Goal: Task Accomplishment & Management: Manage account settings

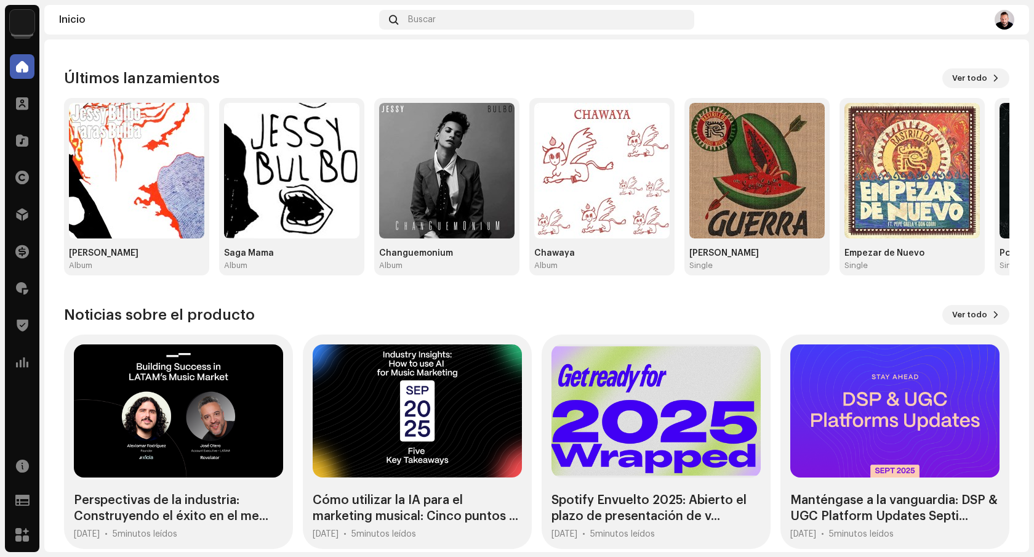
scroll to position [116, 0]
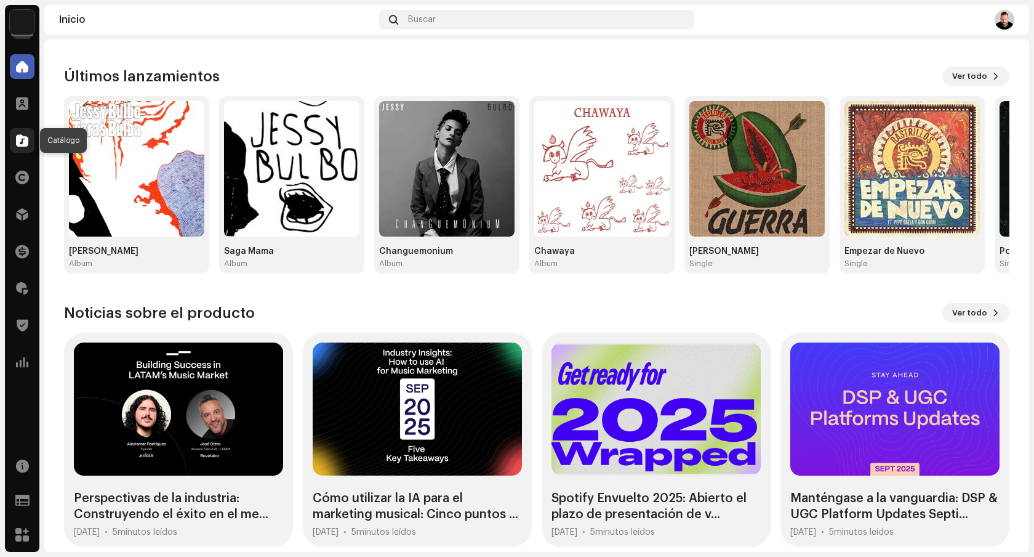
click at [20, 143] on span at bounding box center [22, 140] width 12 height 10
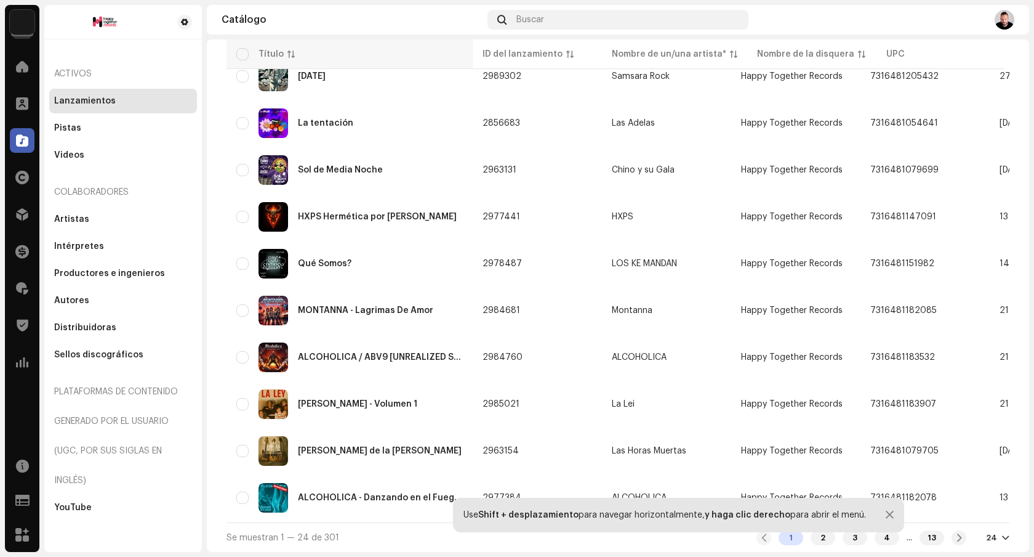
click at [283, 57] on div "Título" at bounding box center [277, 54] width 36 height 12
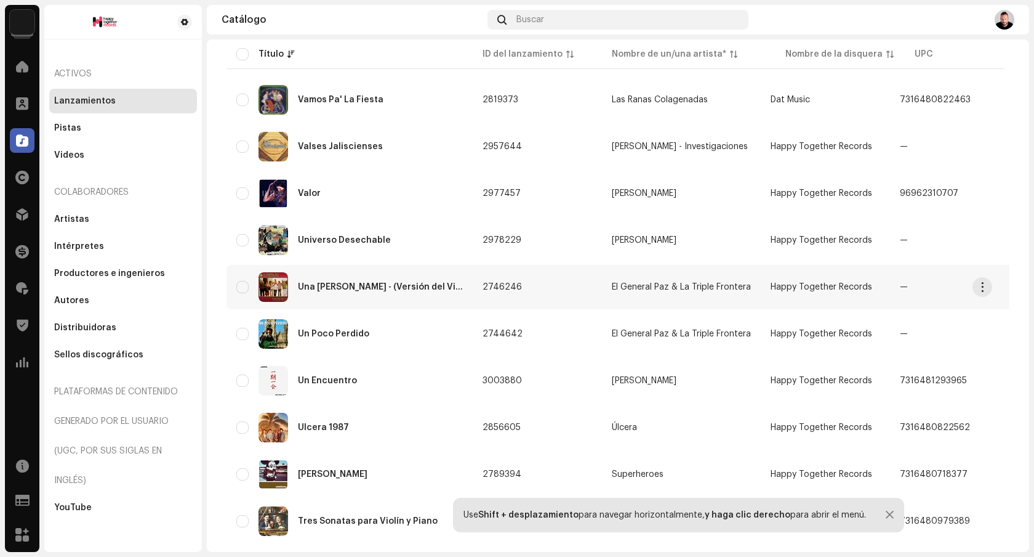
scroll to position [801, 0]
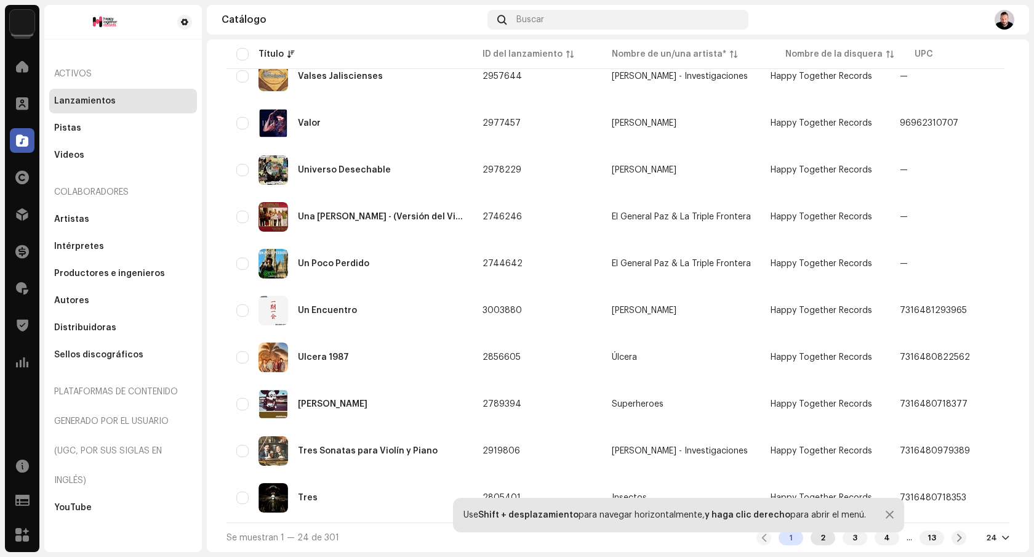
click at [811, 539] on div "2" at bounding box center [823, 537] width 25 height 15
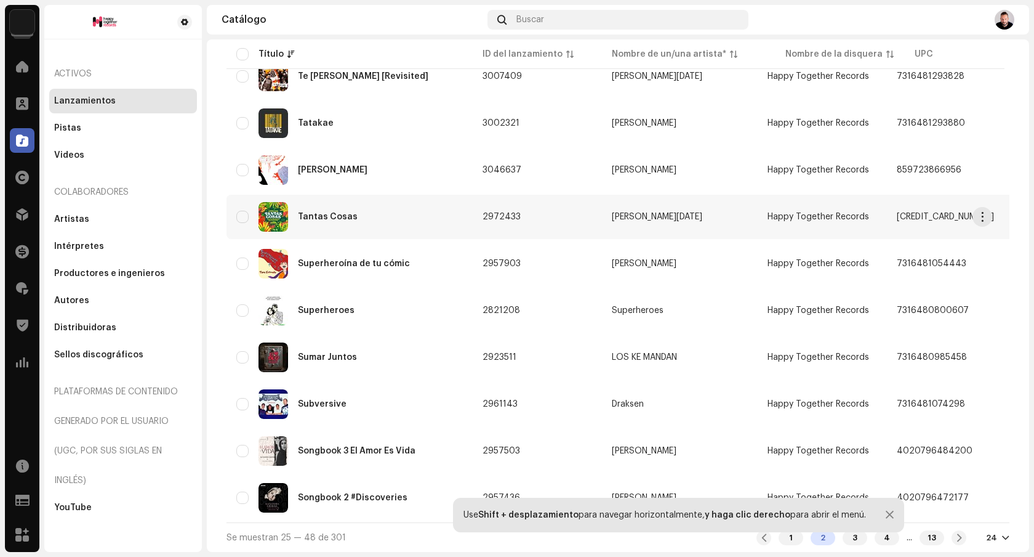
scroll to position [801, 0]
click at [843, 539] on div "3" at bounding box center [855, 537] width 25 height 15
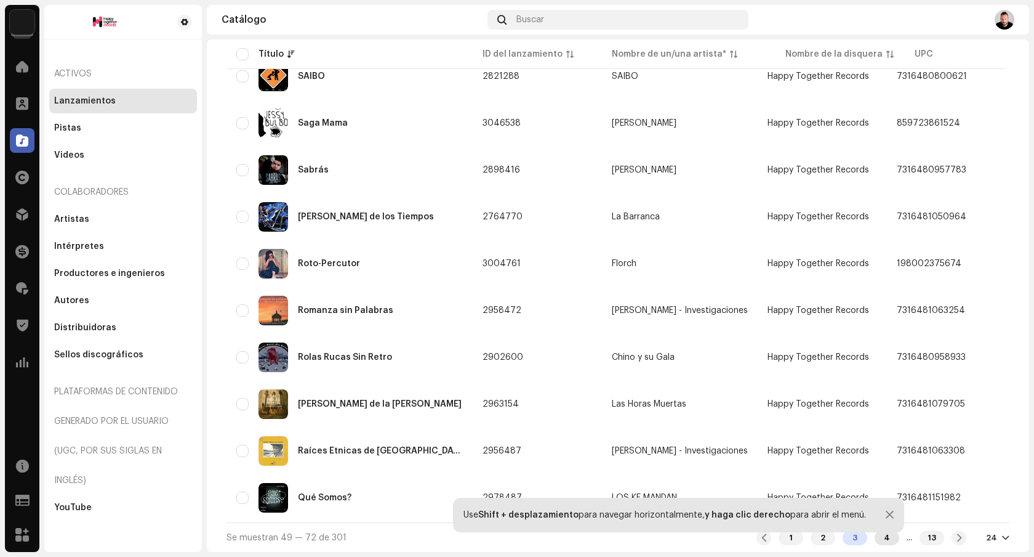
click at [880, 538] on div "4" at bounding box center [887, 537] width 25 height 15
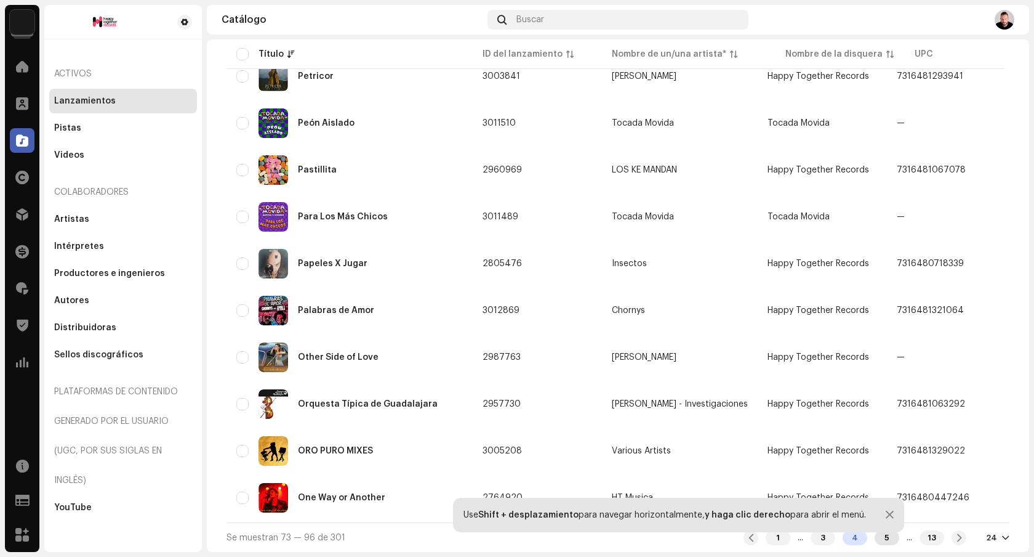
click at [876, 538] on div "5" at bounding box center [887, 537] width 25 height 15
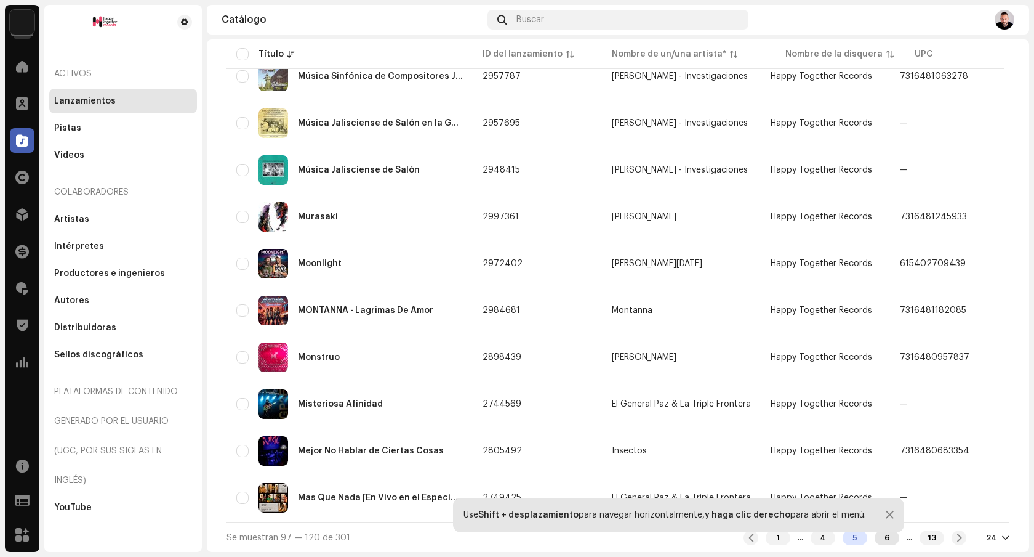
click at [882, 538] on div "6" at bounding box center [887, 537] width 25 height 15
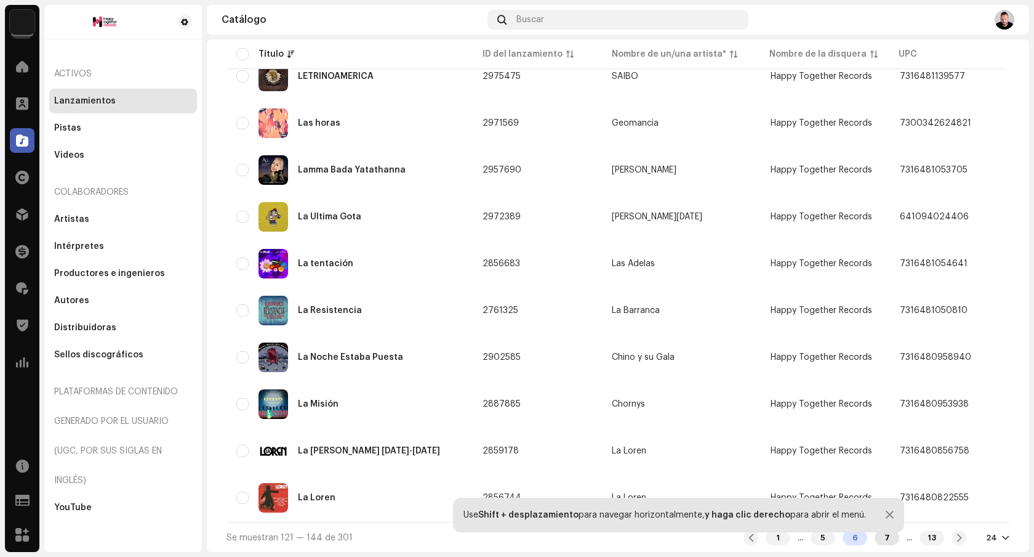
click at [875, 539] on div "7" at bounding box center [887, 537] width 25 height 15
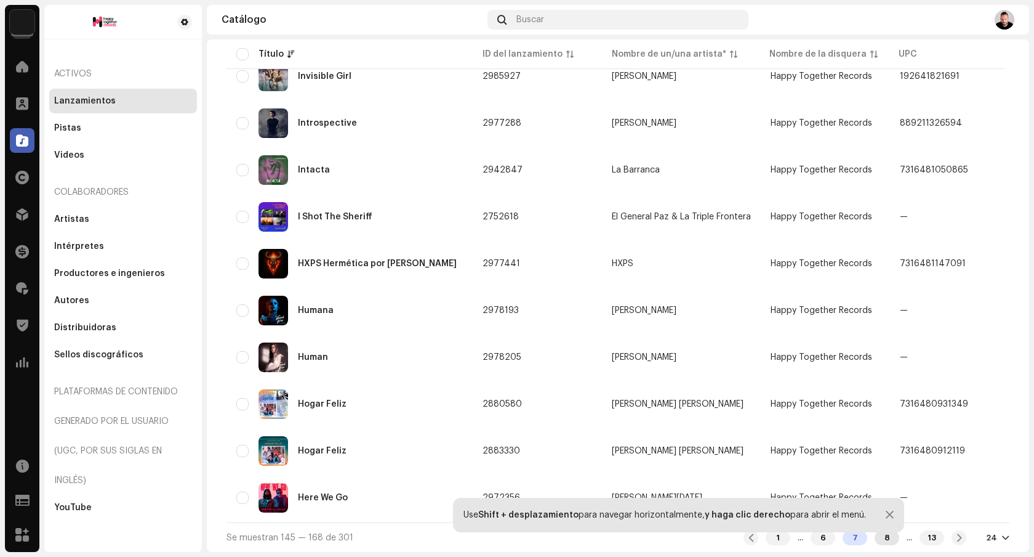
click at [877, 537] on div "8" at bounding box center [887, 537] width 25 height 15
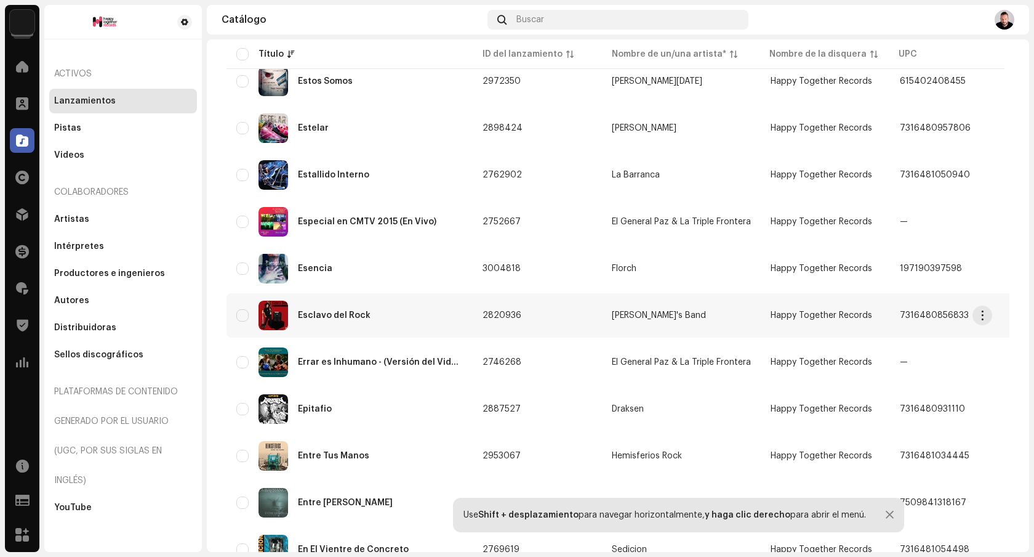
scroll to position [801, 0]
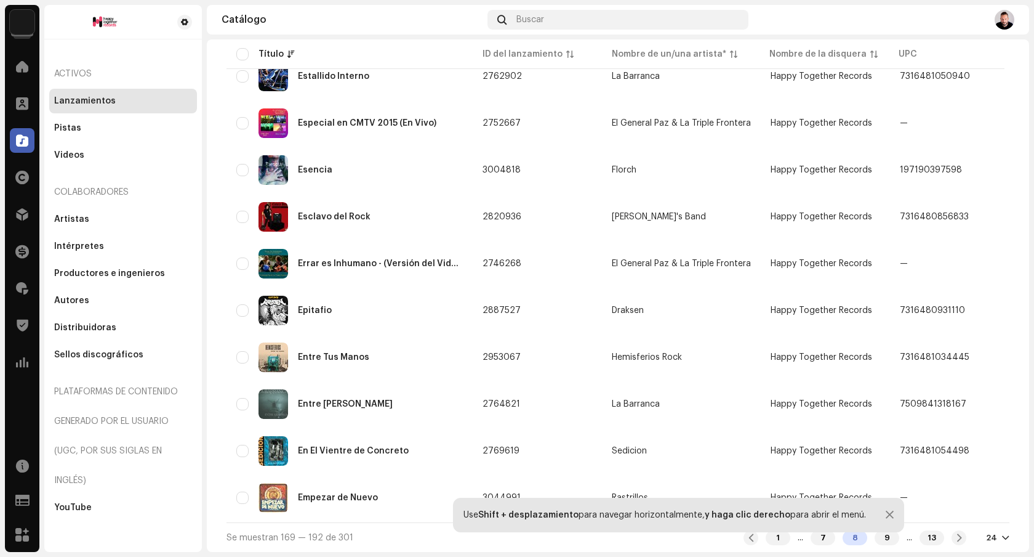
click at [1002, 533] on div at bounding box center [1005, 538] width 7 height 10
click at [975, 515] on div "72" at bounding box center [971, 514] width 50 height 25
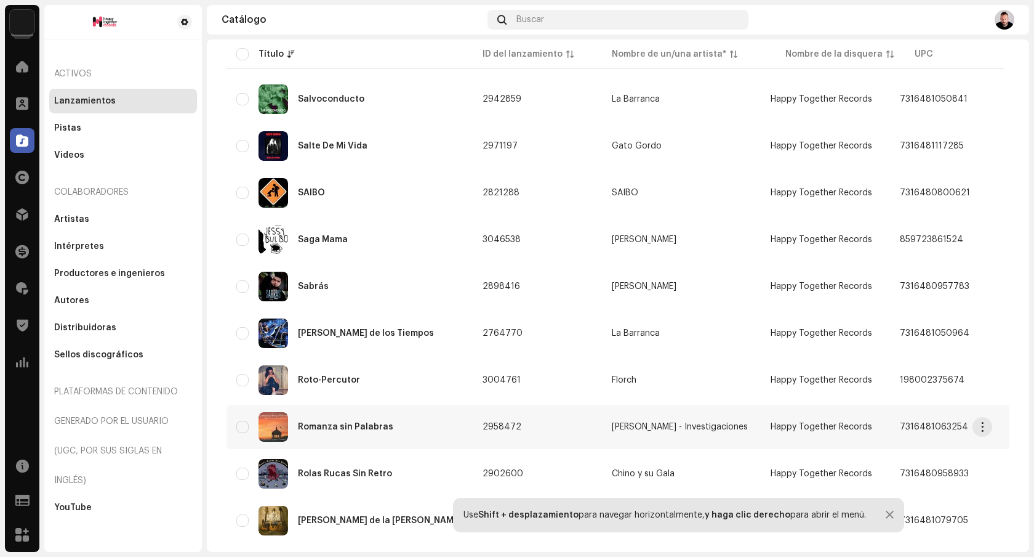
scroll to position [3047, 0]
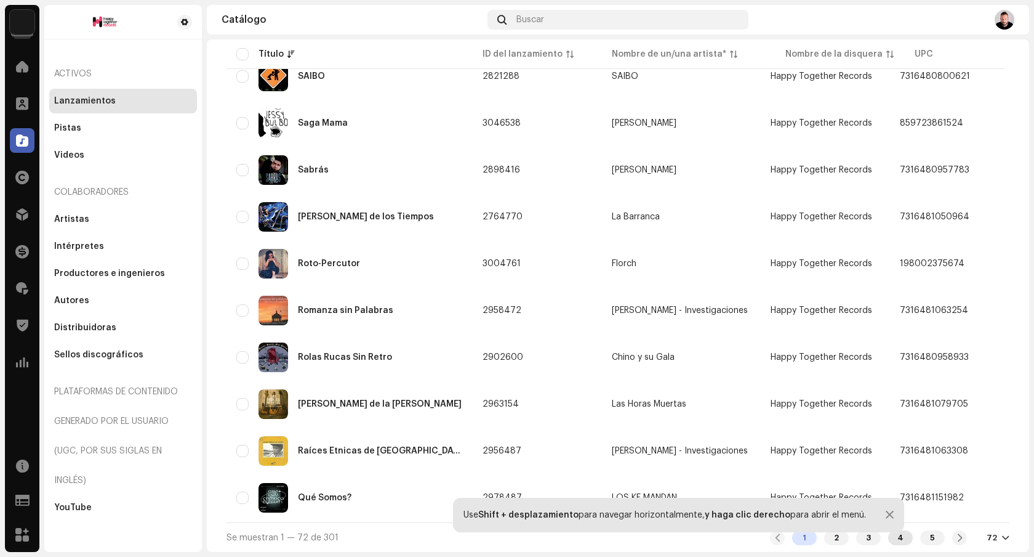
click at [896, 539] on div "4" at bounding box center [900, 537] width 25 height 15
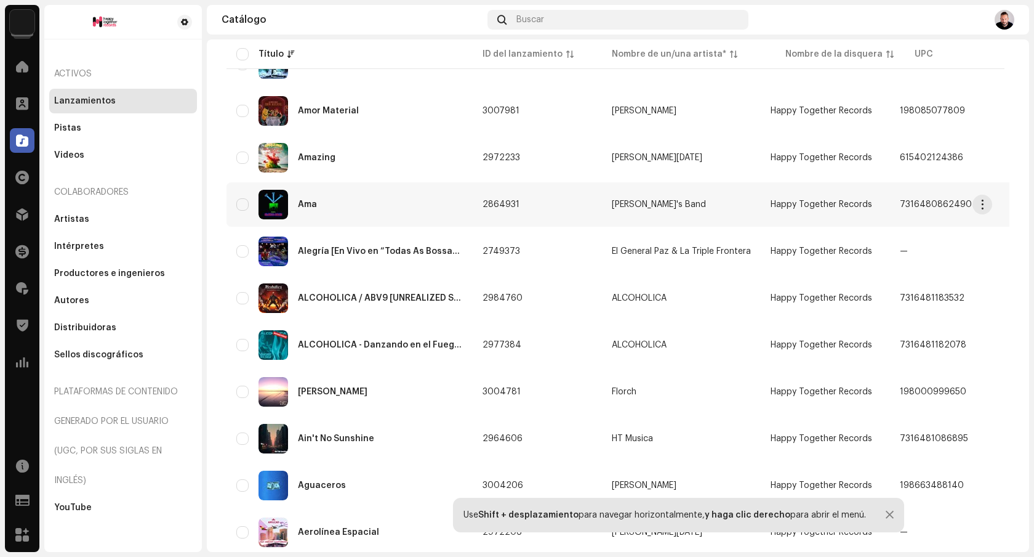
scroll to position [3047, 0]
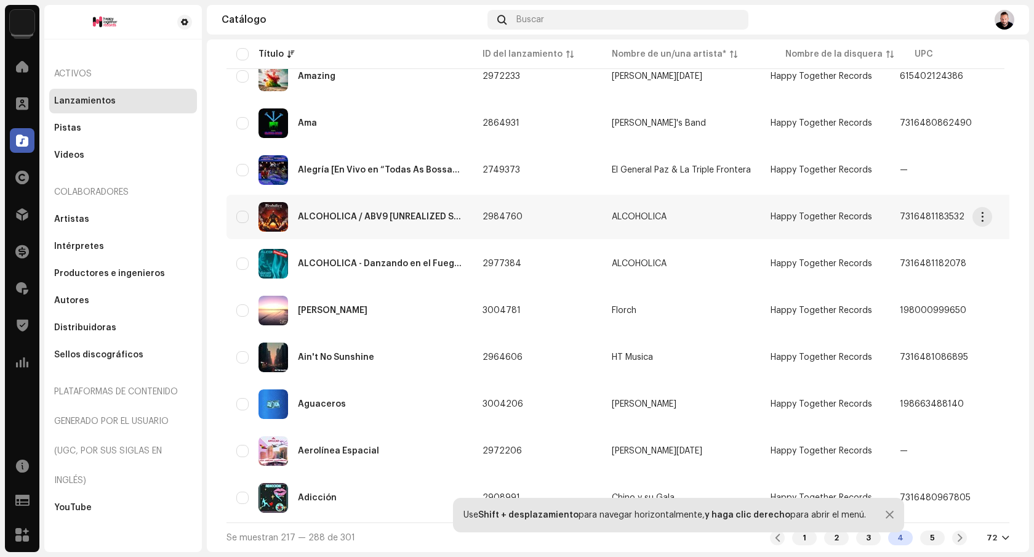
click at [418, 212] on div "ALCOHOLICA / ABV9 [UNREALIZED SONG'S, DEMOS AND MORE]" at bounding box center [380, 216] width 165 height 9
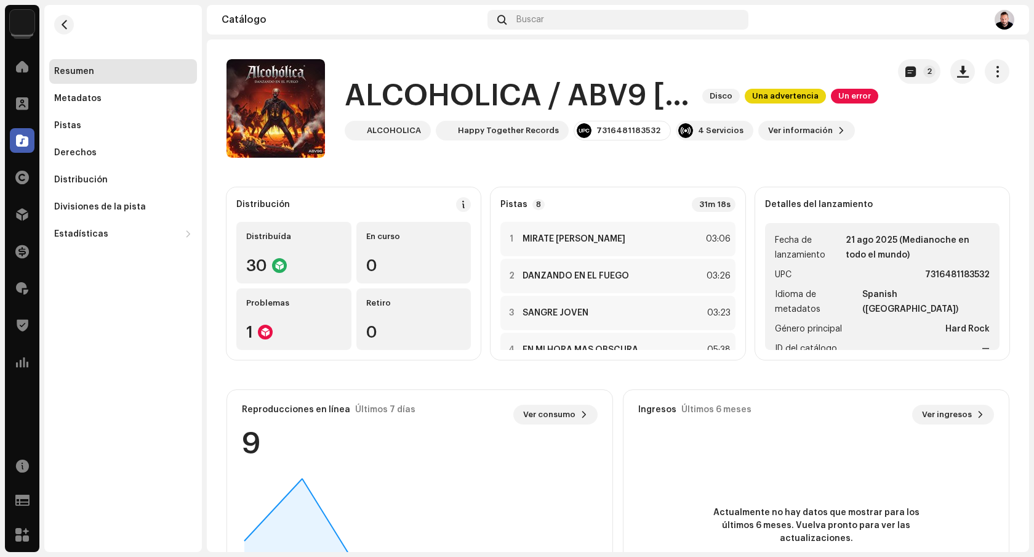
click at [671, 99] on h1 "ALCOHOLICA / ABV9 [UNREALIZED SONG'S, DEMOS AND MORE]" at bounding box center [519, 95] width 348 height 39
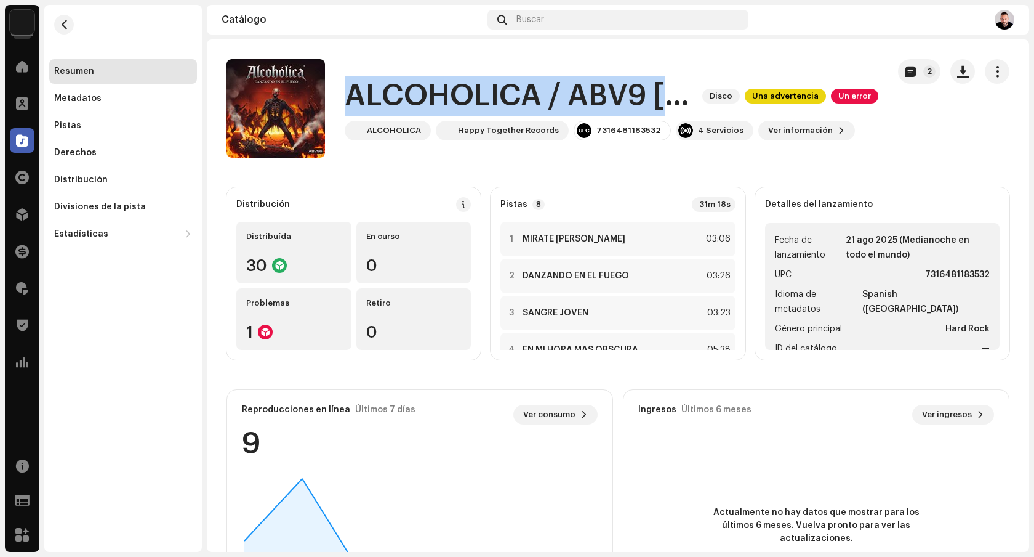
click at [671, 99] on h1 "ALCOHOLICA / ABV9 [UNREALIZED SONG'S, DEMOS AND MORE]" at bounding box center [519, 95] width 348 height 39
click at [639, 100] on h1 "ALCOHOLICA / ABV9 [UNREALIZED SONG'S, DEMOS AND MORE]" at bounding box center [519, 95] width 348 height 39
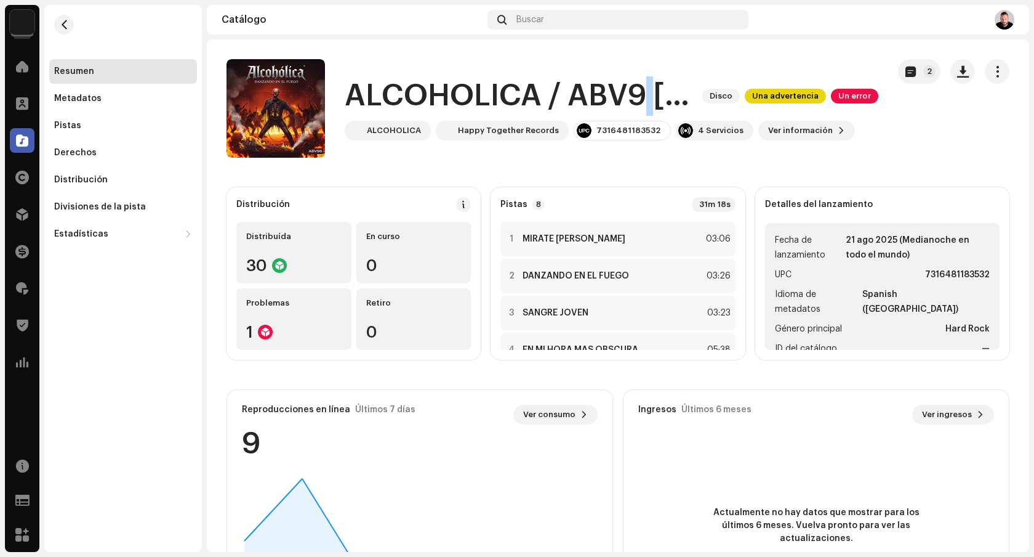
click at [639, 100] on h1 "ALCOHOLICA / ABV9 [UNREALIZED SONG'S, DEMOS AND MORE]" at bounding box center [519, 95] width 348 height 39
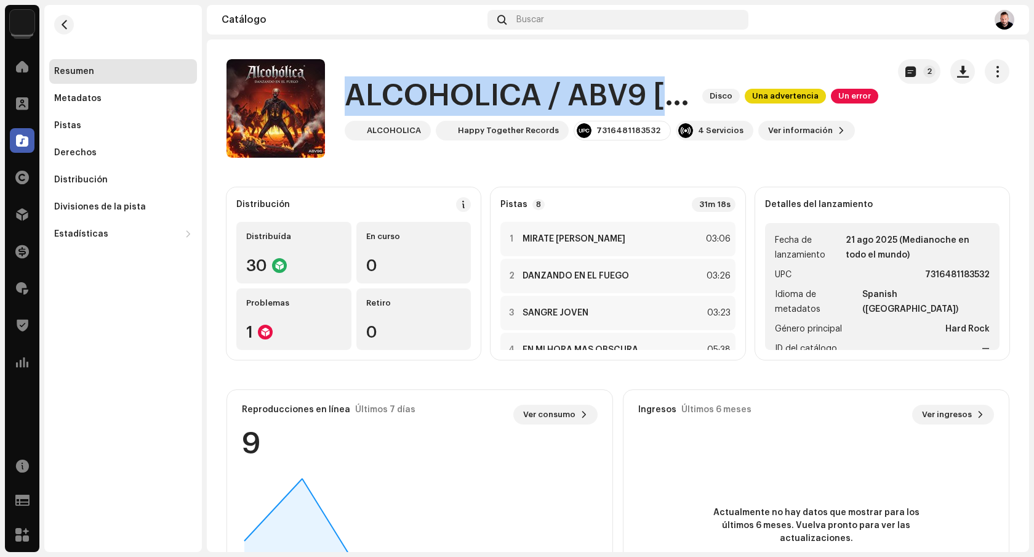
click at [639, 100] on h1 "ALCOHOLICA / ABV9 [UNREALIZED SONG'S, DEMOS AND MORE]" at bounding box center [519, 95] width 348 height 39
click at [992, 72] on span "button" at bounding box center [998, 71] width 12 height 10
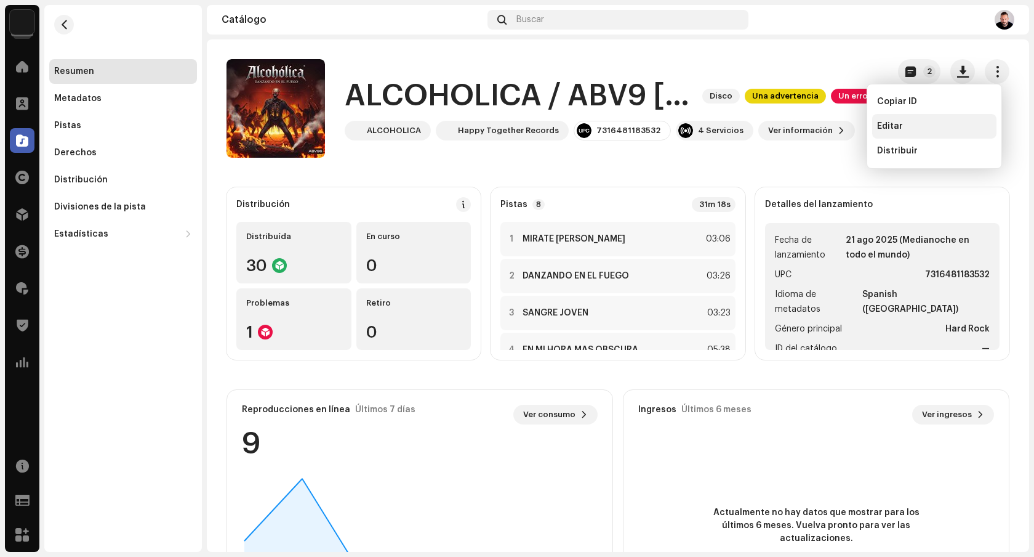
click at [892, 126] on span "Editar" at bounding box center [890, 126] width 26 height 10
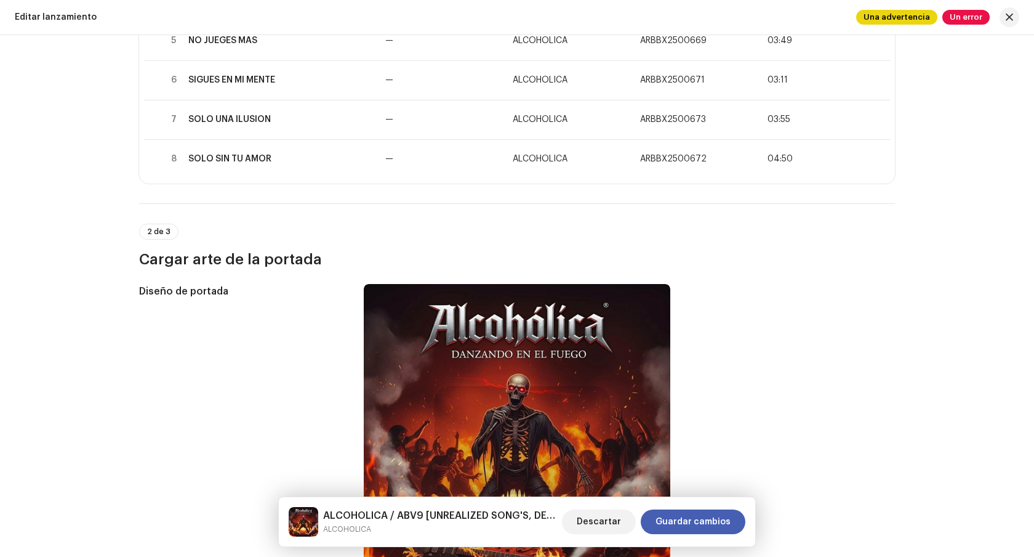
scroll to position [326, 0]
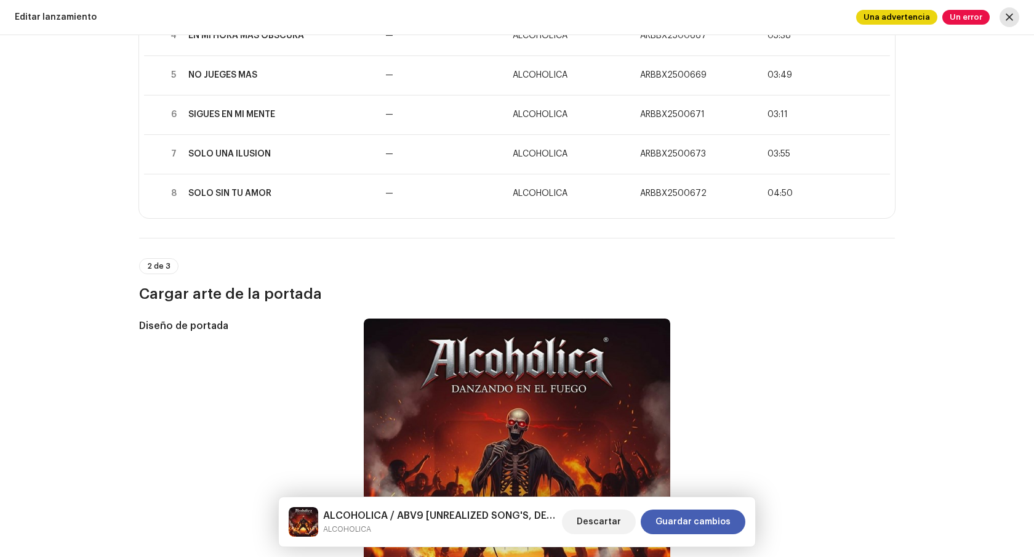
click at [1010, 14] on span "button" at bounding box center [1009, 17] width 7 height 10
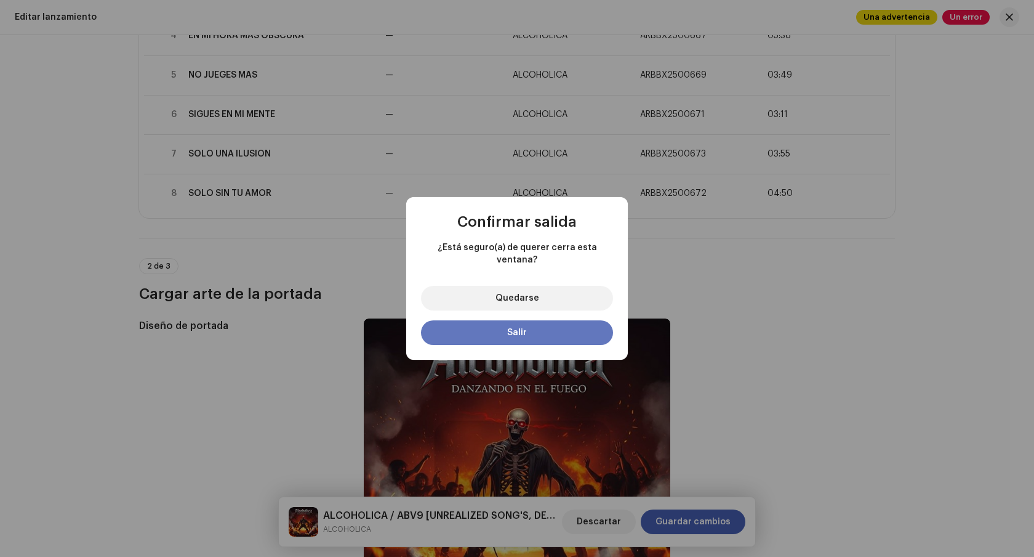
click at [564, 330] on button "Salir" at bounding box center [517, 332] width 192 height 25
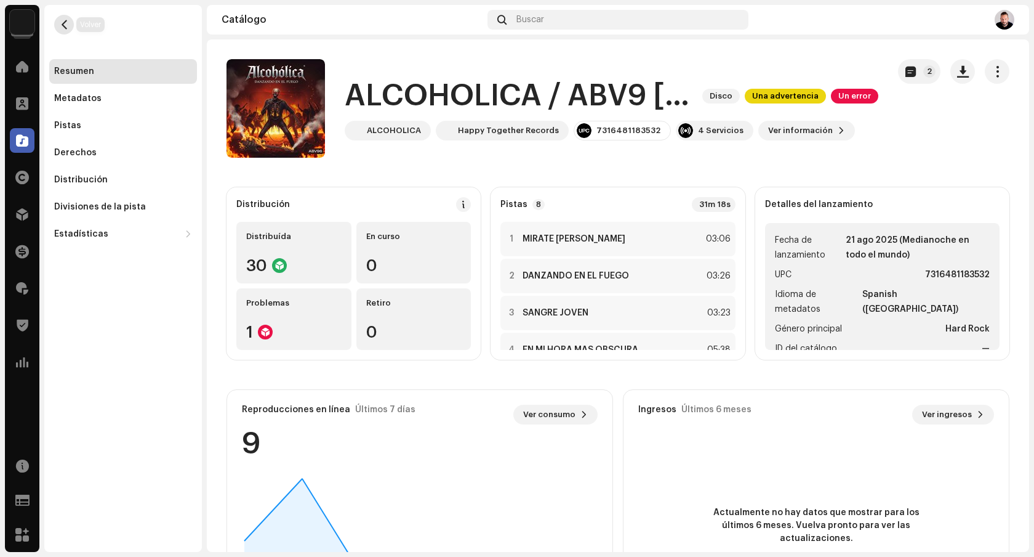
click at [70, 30] on button "button" at bounding box center [64, 25] width 20 height 20
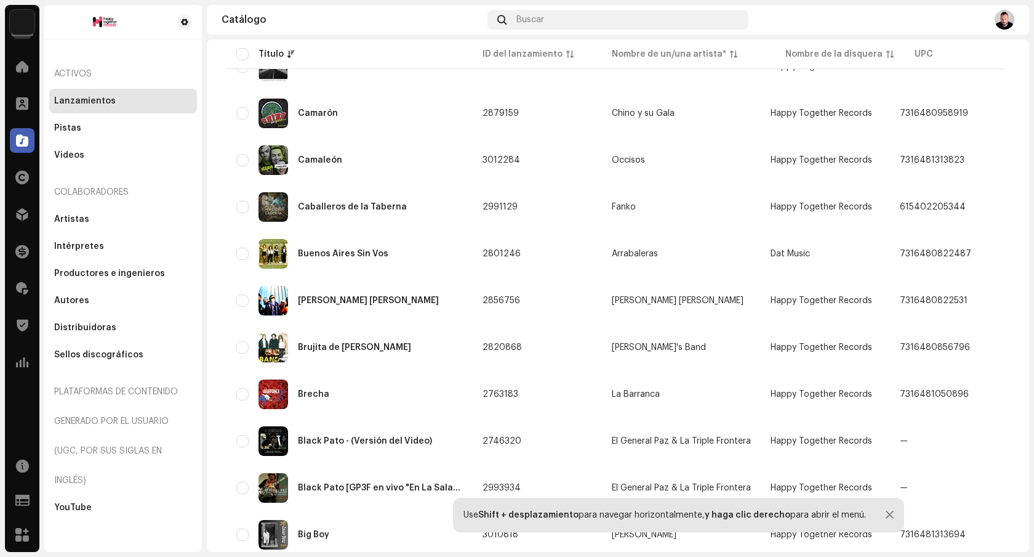
scroll to position [3047, 0]
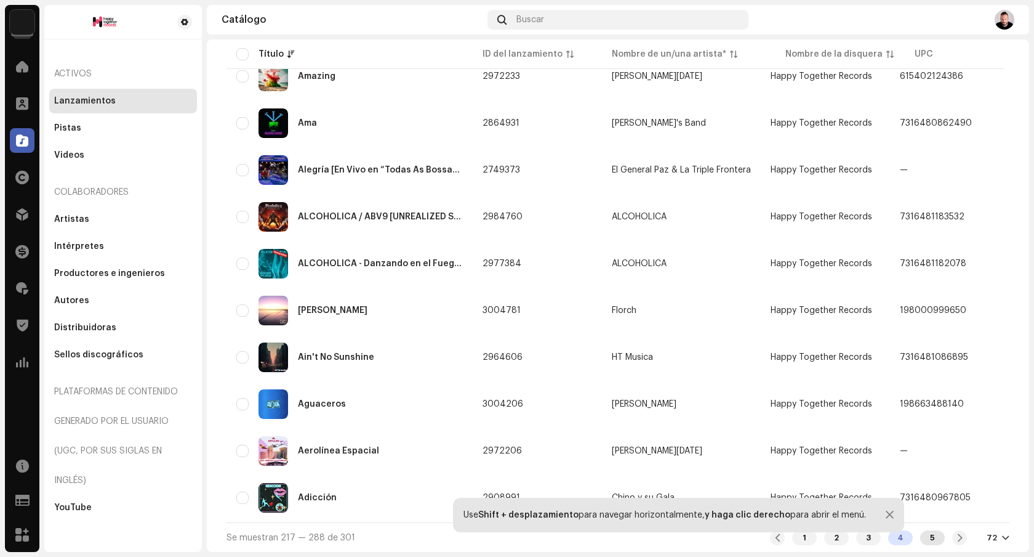
click at [926, 536] on div "5" at bounding box center [932, 537] width 25 height 15
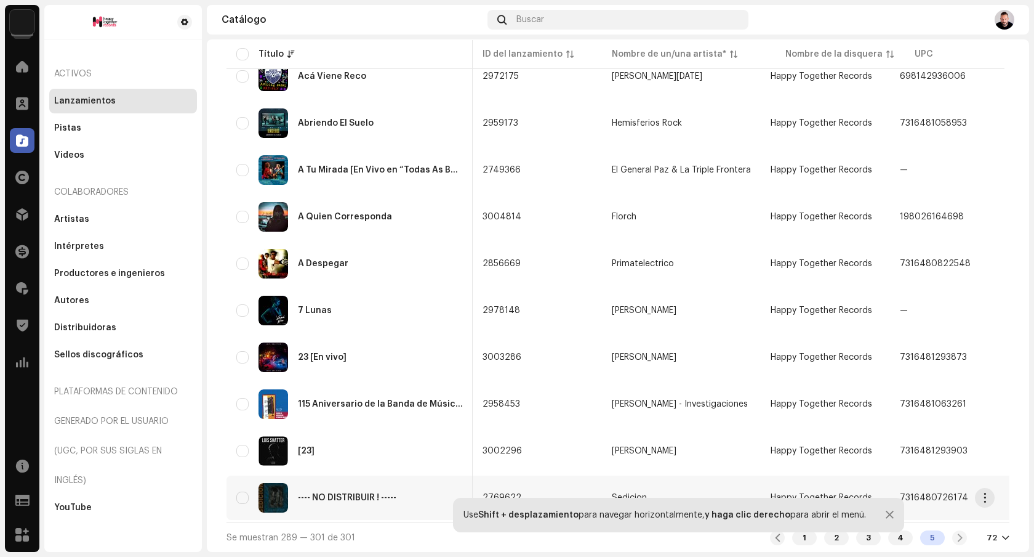
scroll to position [0, 3]
click at [954, 539] on div "1 2 3 4 5" at bounding box center [868, 537] width 197 height 15
click at [798, 540] on div "1" at bounding box center [804, 537] width 25 height 15
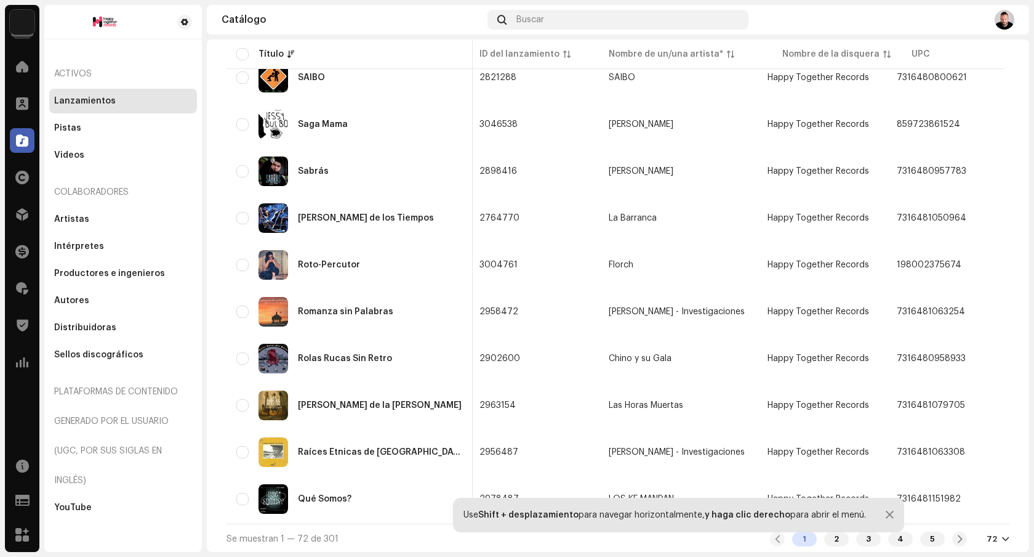
scroll to position [3047, 0]
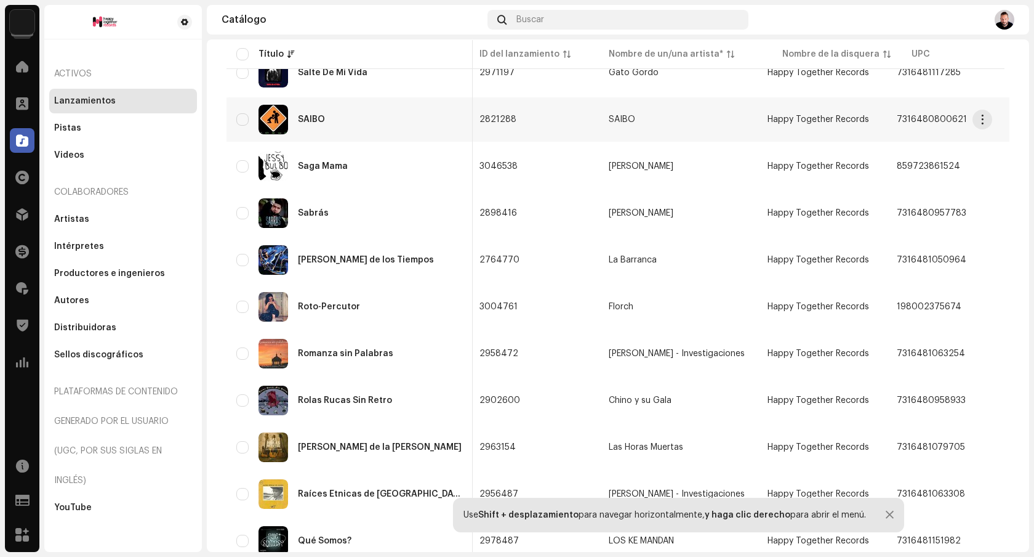
click at [388, 133] on div "SAIBO" at bounding box center [349, 120] width 227 height 30
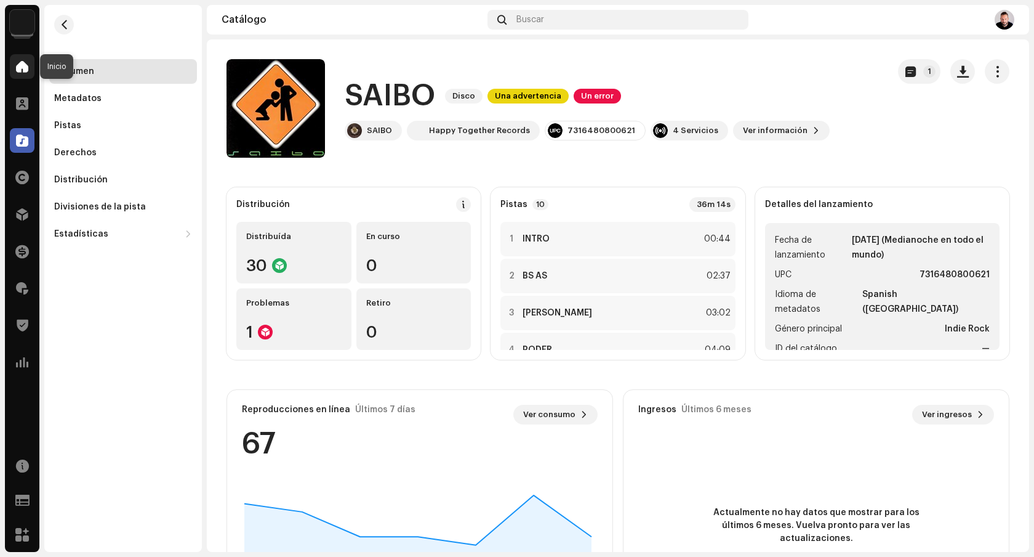
click at [20, 71] on span at bounding box center [22, 67] width 12 height 10
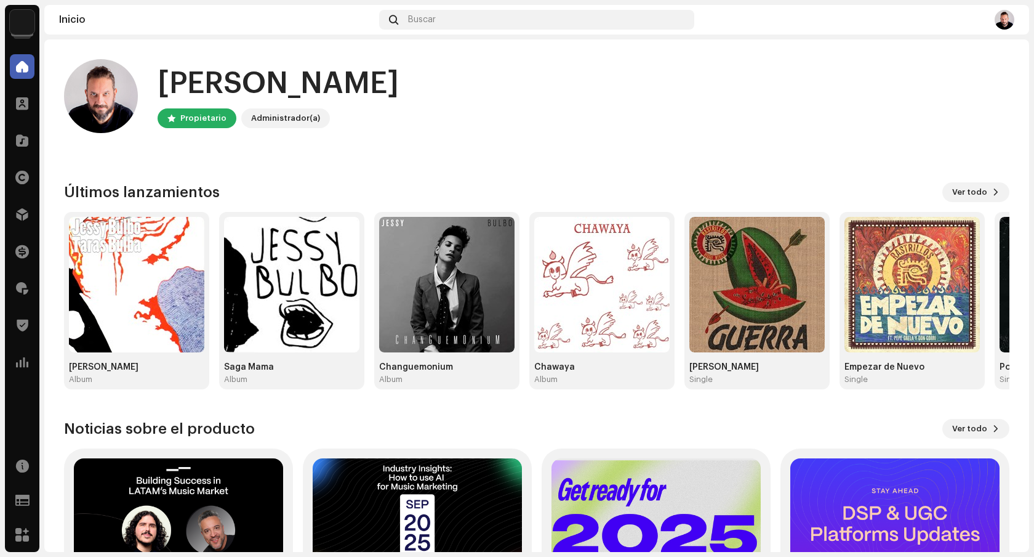
click at [1007, 20] on img at bounding box center [1005, 20] width 20 height 20
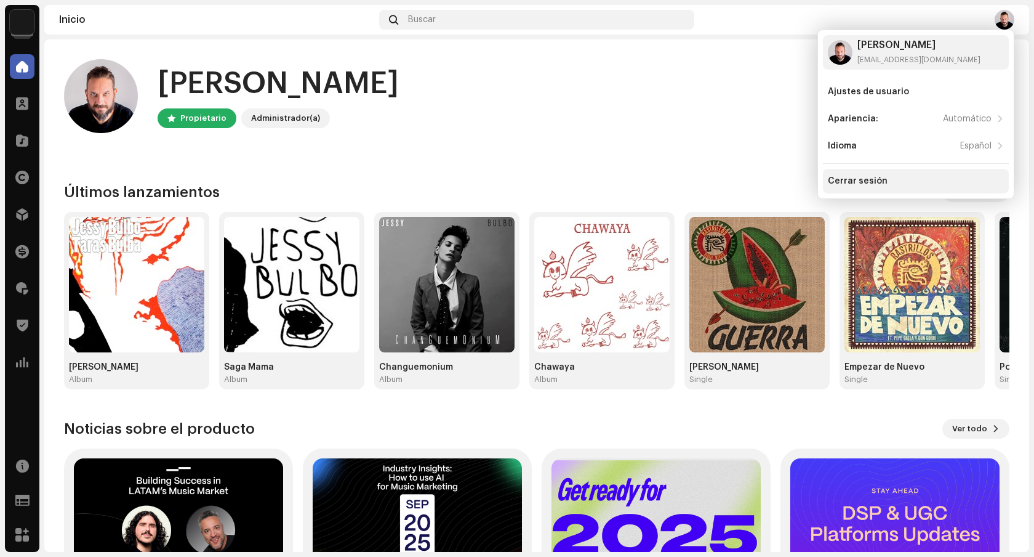
click at [866, 182] on div "Cerrar sesión" at bounding box center [858, 181] width 60 height 10
